Goal: Task Accomplishment & Management: Complete application form

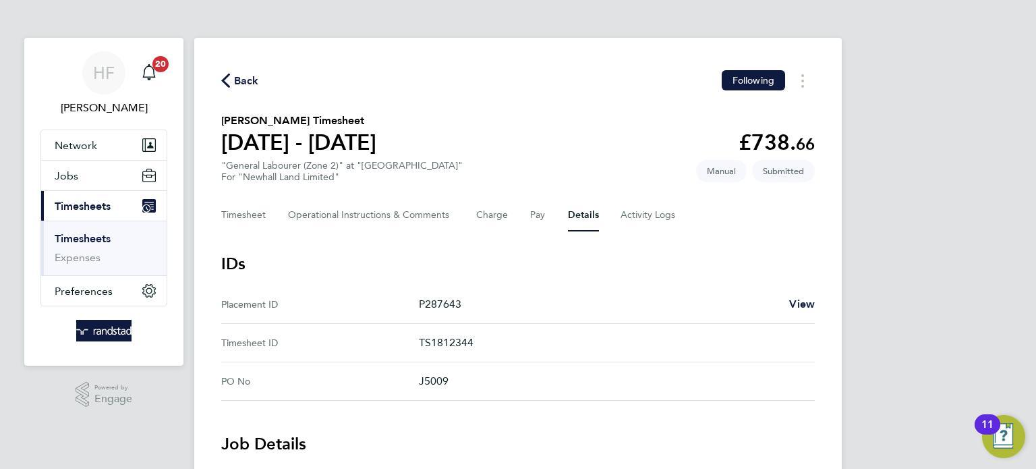
click at [94, 237] on link "Timesheets" at bounding box center [83, 238] width 56 height 13
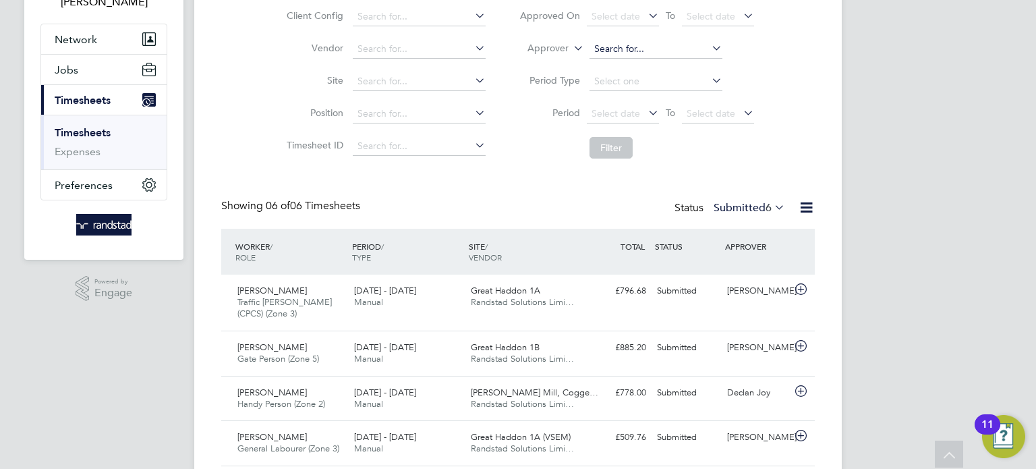
scroll to position [60, 0]
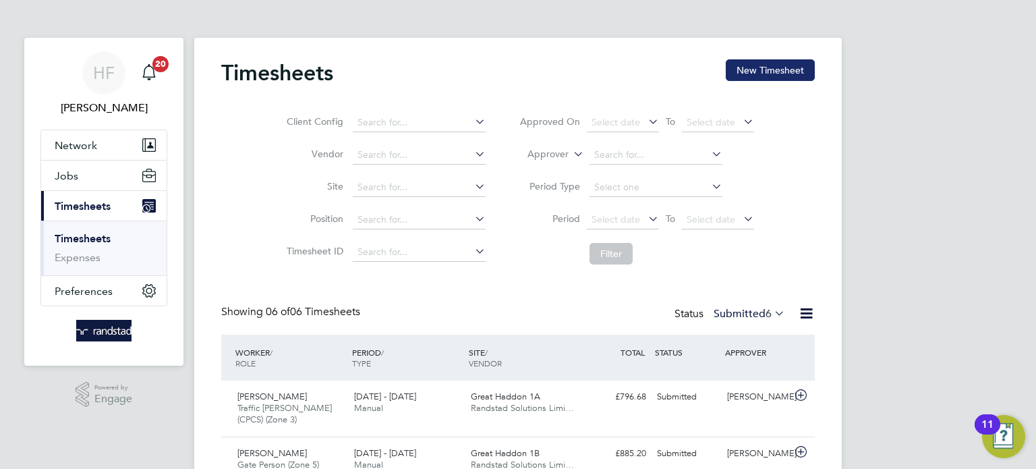
click at [757, 76] on button "New Timesheet" at bounding box center [769, 70] width 89 height 22
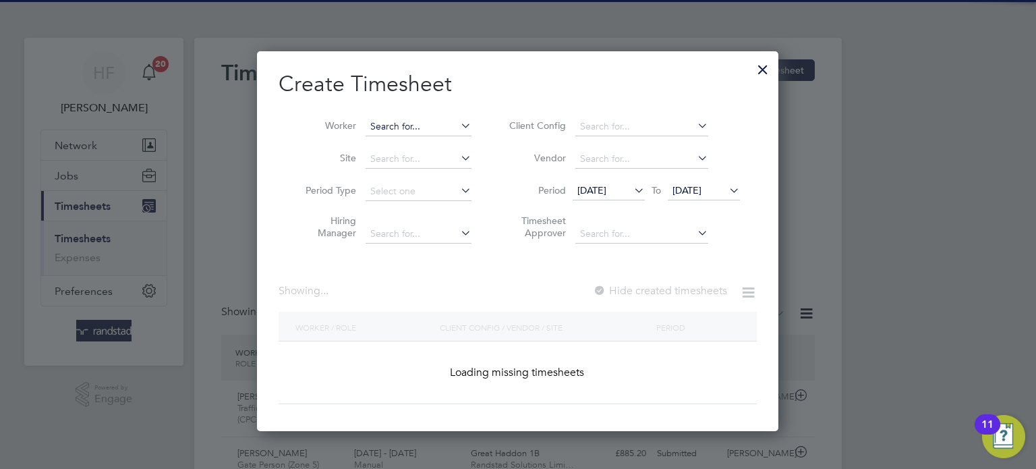
click at [411, 131] on input at bounding box center [418, 126] width 106 height 19
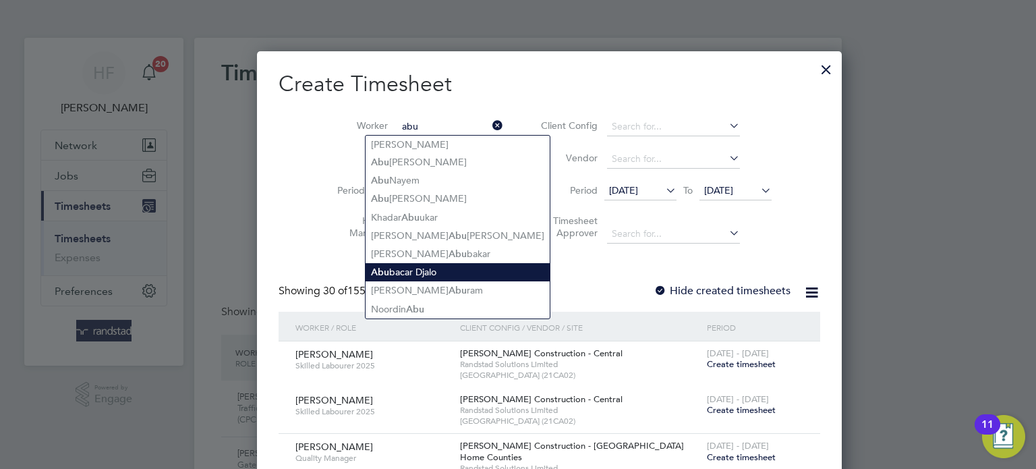
click at [387, 266] on b "Abu" at bounding box center [380, 271] width 18 height 11
type input "[PERSON_NAME]"
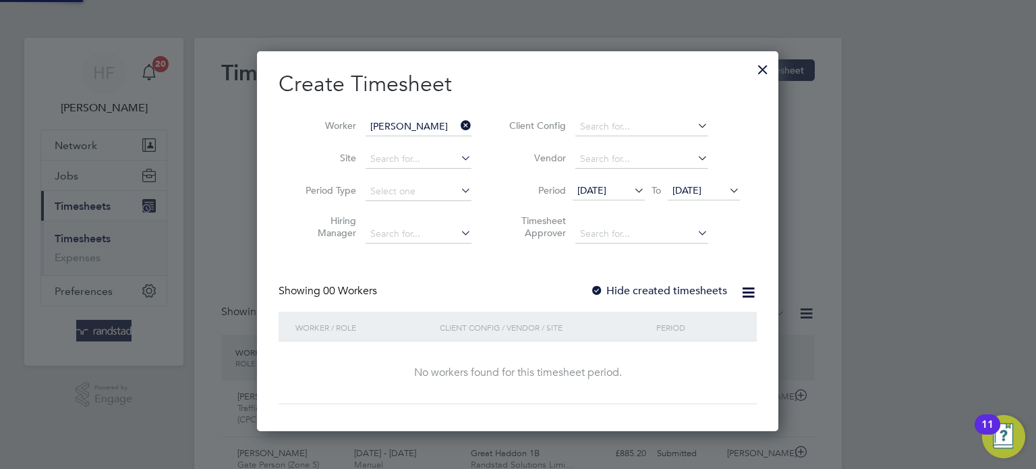
click at [701, 191] on span "[DATE]" at bounding box center [686, 190] width 29 height 12
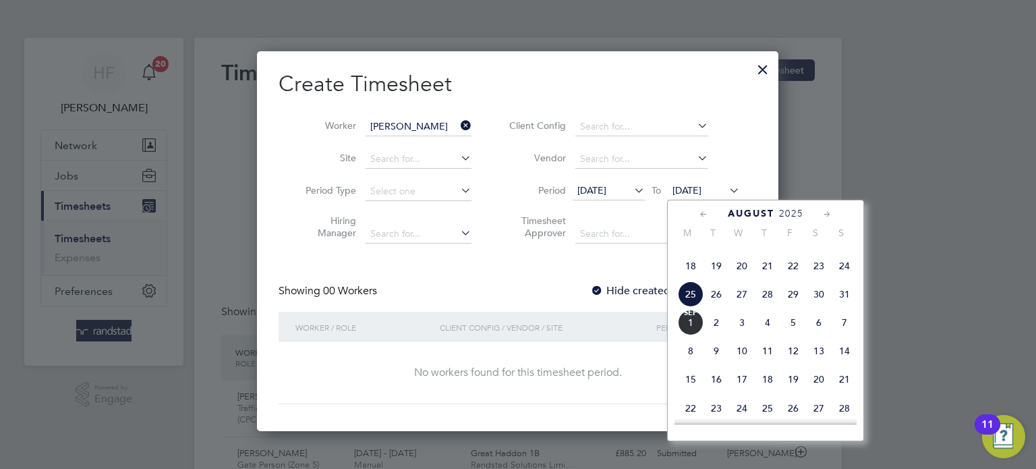
click at [842, 307] on span "31" at bounding box center [844, 294] width 26 height 26
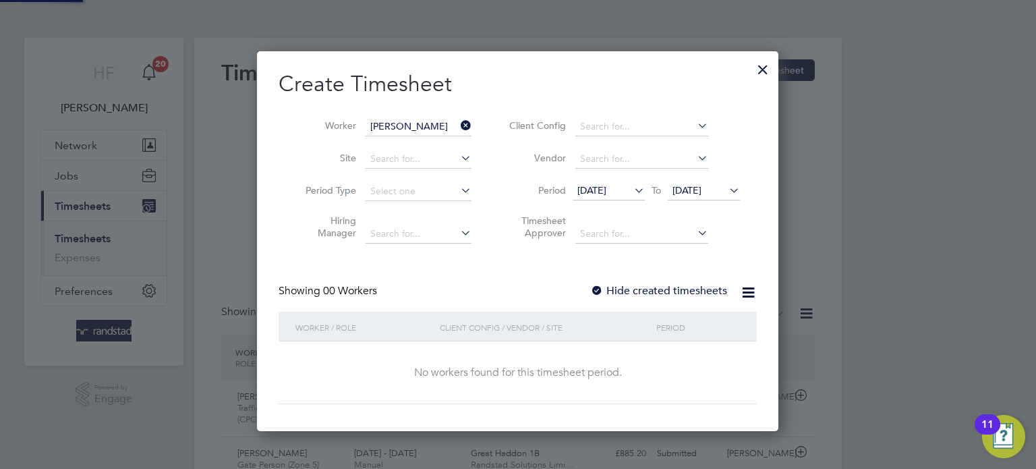
click at [675, 291] on label "Hide created timesheets" at bounding box center [658, 290] width 137 height 13
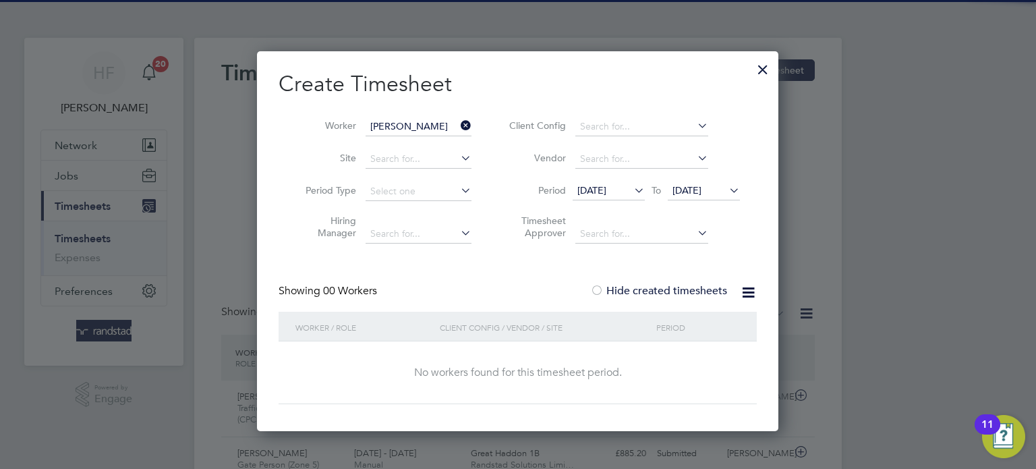
click at [675, 291] on label "Hide created timesheets" at bounding box center [658, 290] width 137 height 13
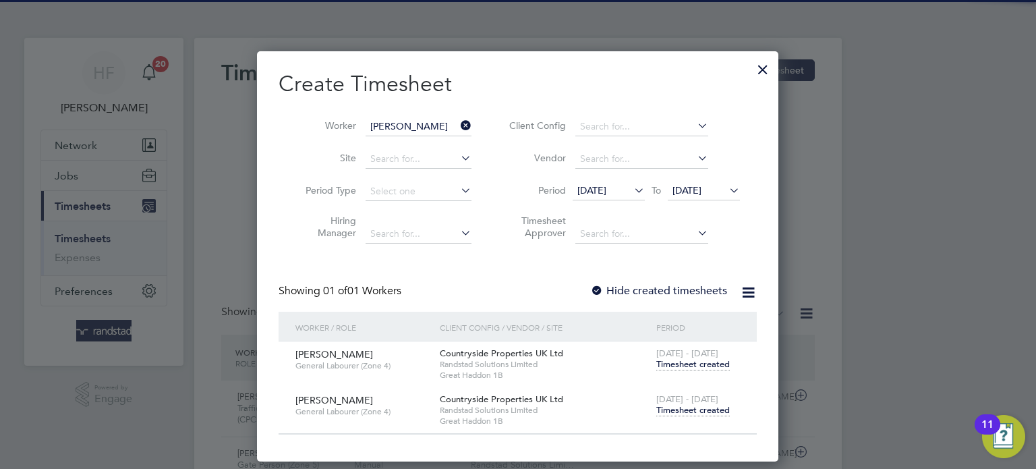
click at [680, 413] on span "Timesheet created" at bounding box center [692, 410] width 73 height 12
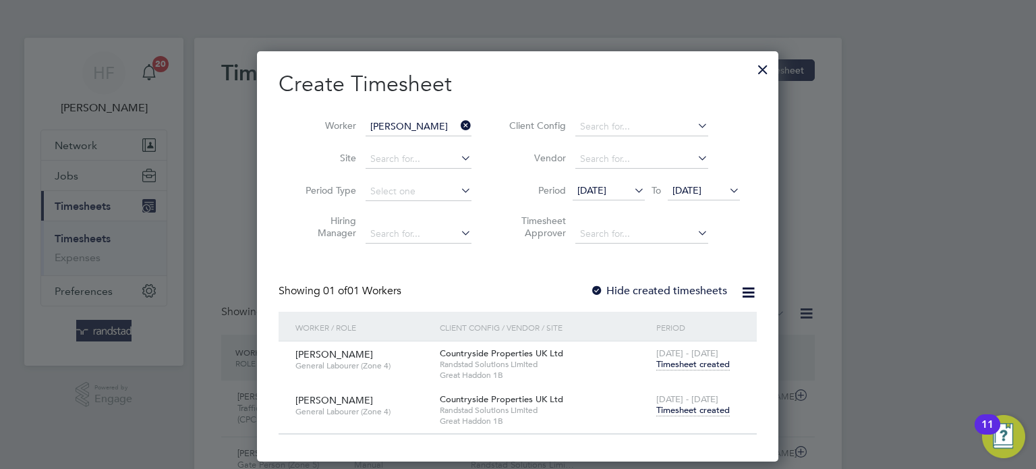
click at [690, 406] on span "Timesheet created" at bounding box center [692, 410] width 73 height 12
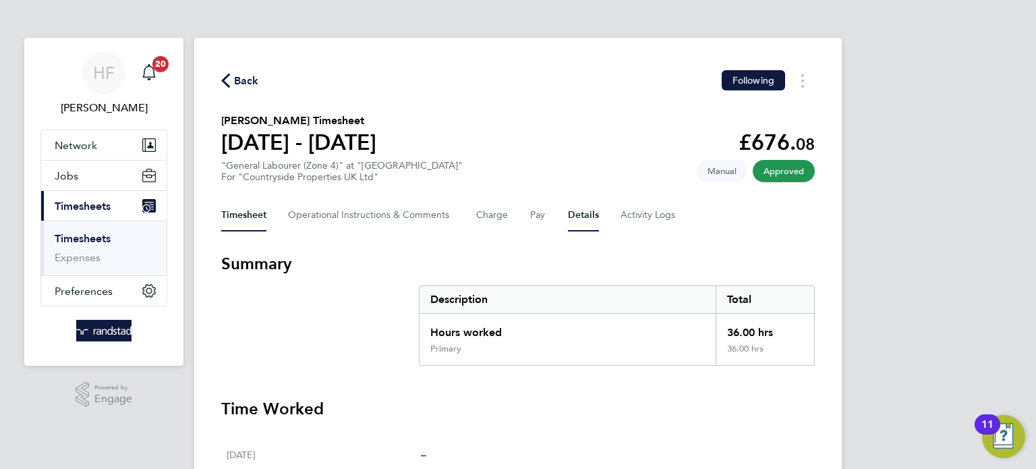
click at [583, 213] on button "Details" at bounding box center [583, 215] width 31 height 32
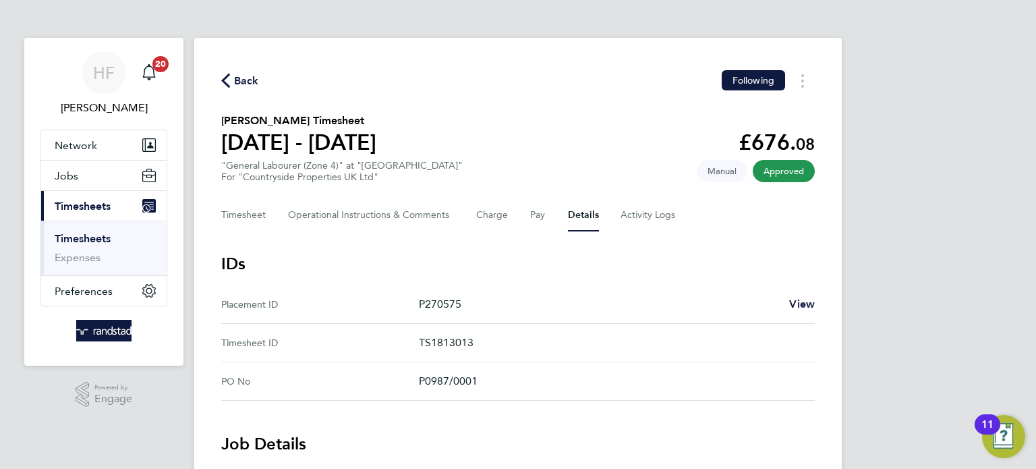
click at [96, 241] on link "Timesheets" at bounding box center [83, 238] width 56 height 13
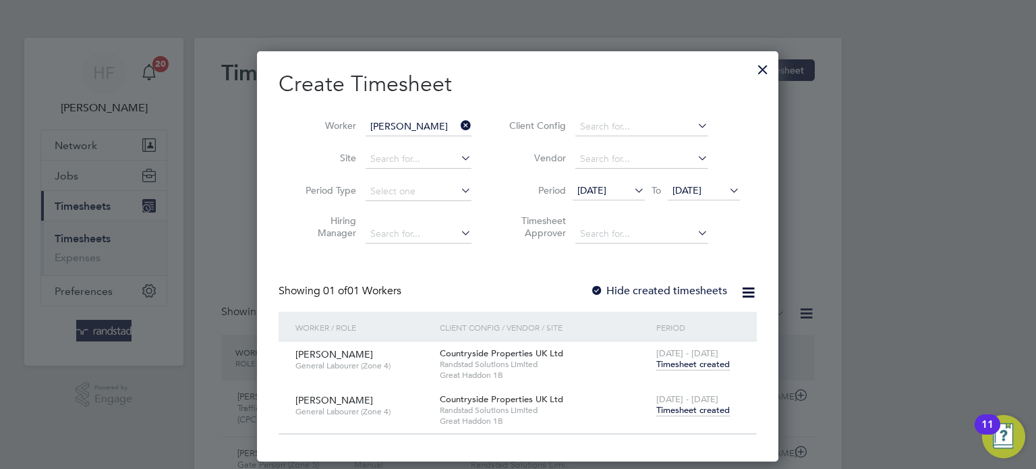
click at [770, 75] on div at bounding box center [762, 66] width 24 height 24
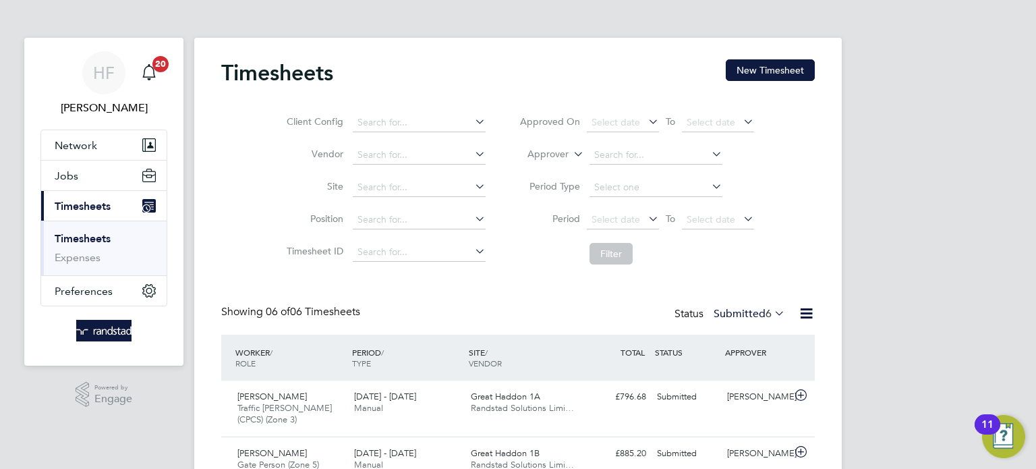
click at [80, 239] on link "Timesheets" at bounding box center [83, 238] width 56 height 13
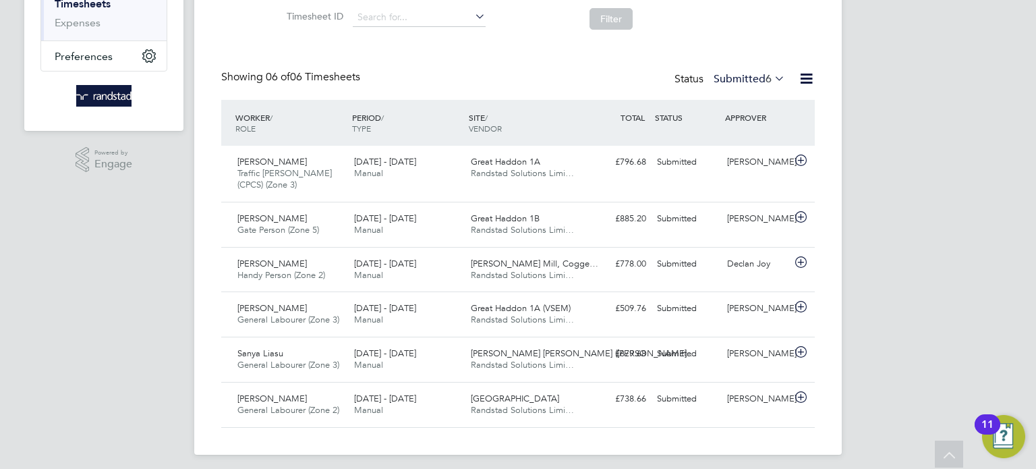
scroll to position [240, 0]
